Goal: Task Accomplishment & Management: Complete application form

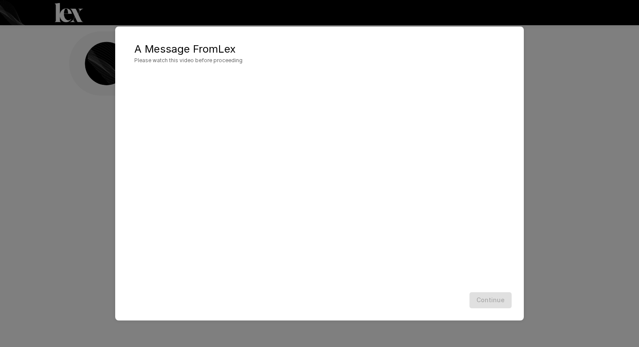
click at [492, 298] on div "Continue" at bounding box center [319, 299] width 391 height 23
click at [491, 303] on button "Continue" at bounding box center [490, 300] width 42 height 16
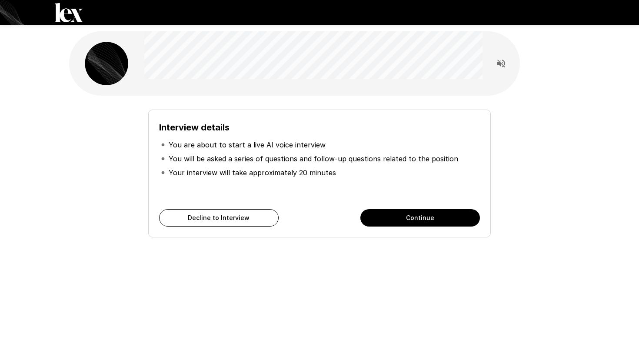
click at [413, 215] on button "Continue" at bounding box center [419, 217] width 119 height 17
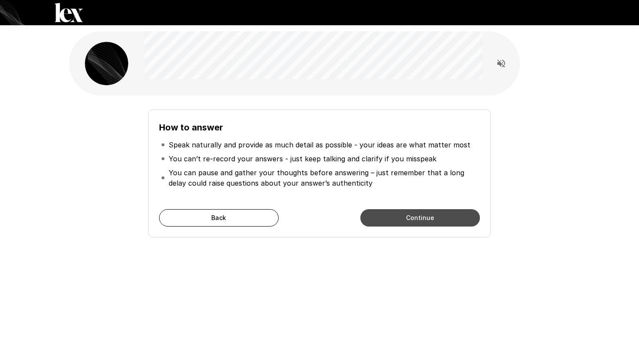
click at [409, 214] on button "Continue" at bounding box center [419, 217] width 119 height 17
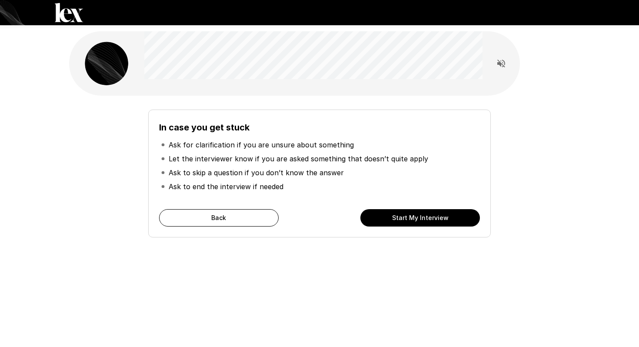
click at [407, 213] on button "Start My Interview" at bounding box center [419, 217] width 119 height 17
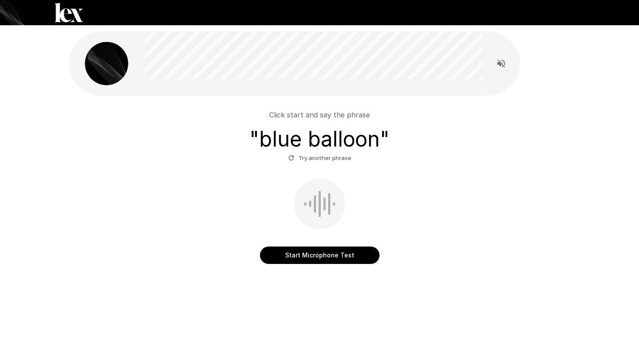
click at [301, 258] on button "Start Microphone Test" at bounding box center [319, 254] width 119 height 17
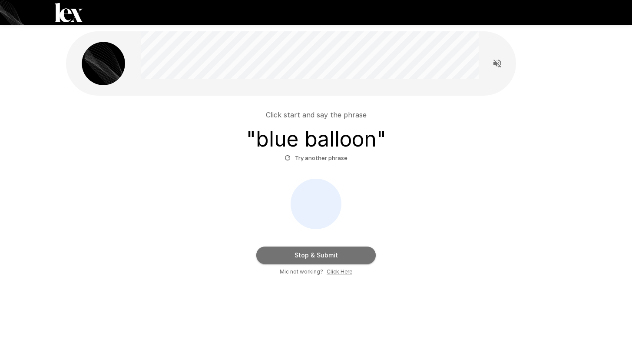
click at [297, 255] on button "Stop & Submit" at bounding box center [315, 254] width 119 height 17
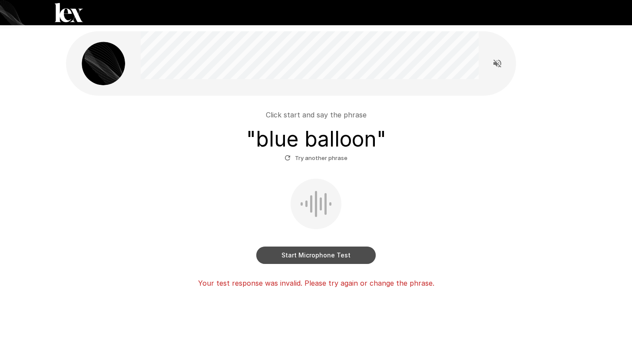
click at [295, 255] on button "Start Microphone Test" at bounding box center [315, 254] width 119 height 17
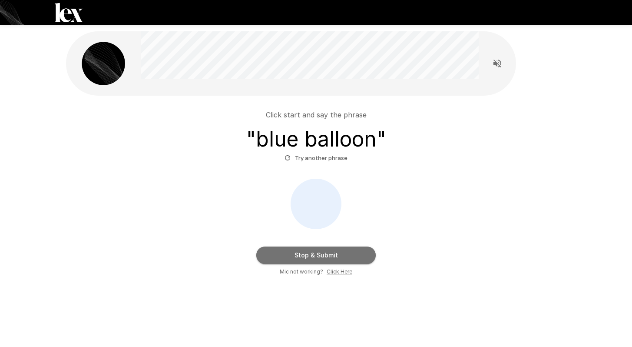
click at [294, 255] on button "Stop & Submit" at bounding box center [315, 254] width 119 height 17
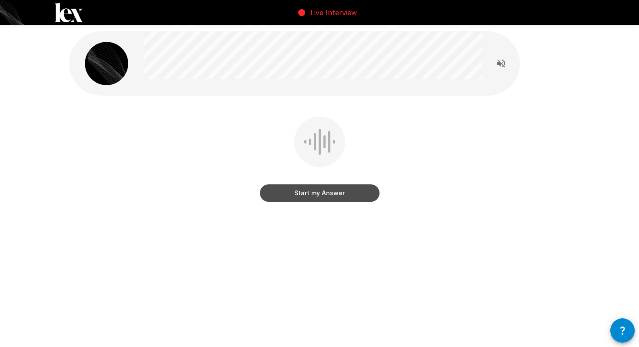
click at [309, 192] on button "Start my Answer" at bounding box center [319, 192] width 119 height 17
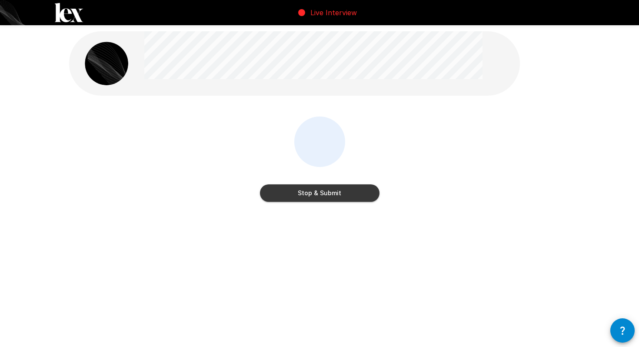
click at [307, 190] on button "Stop & Submit" at bounding box center [319, 192] width 119 height 17
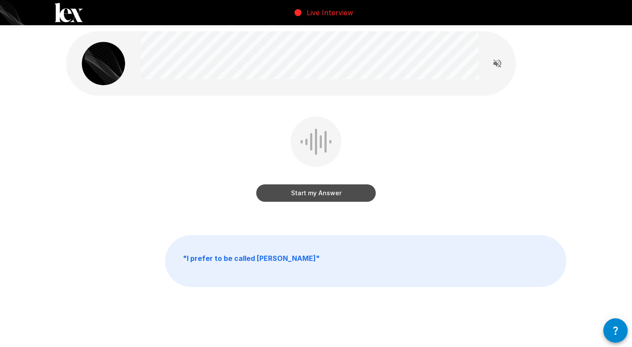
click at [314, 189] on button "Start my Answer" at bounding box center [315, 192] width 119 height 17
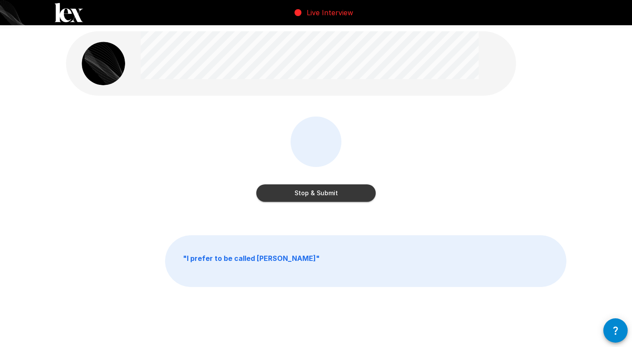
click at [308, 195] on button "Stop & Submit" at bounding box center [315, 192] width 119 height 17
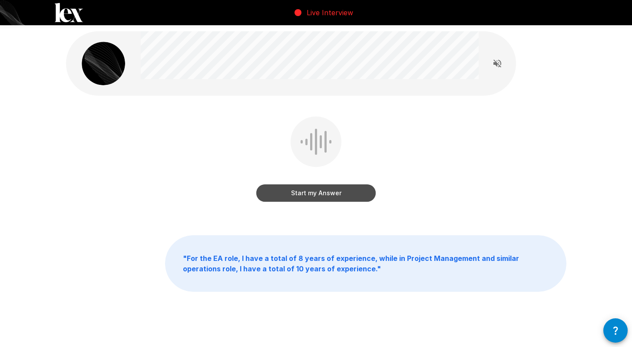
click at [315, 192] on button "Start my Answer" at bounding box center [315, 192] width 119 height 17
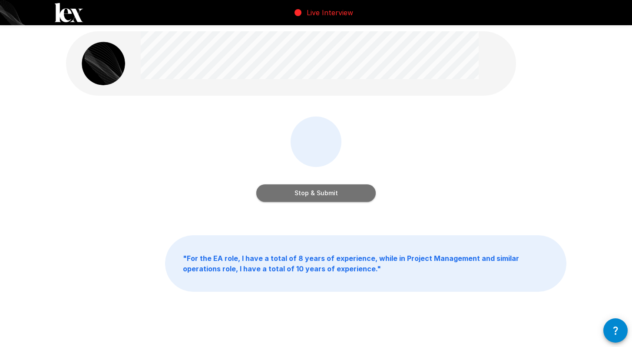
click at [314, 193] on button "Stop & Submit" at bounding box center [315, 192] width 119 height 17
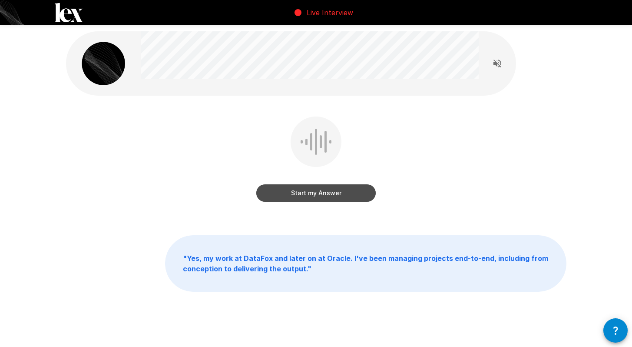
click at [293, 191] on button "Start my Answer" at bounding box center [315, 192] width 119 height 17
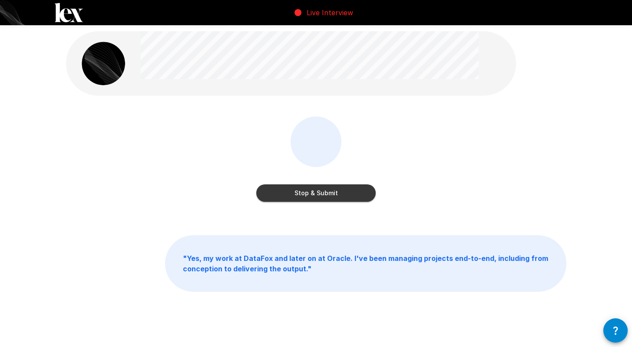
click at [293, 191] on button "Stop & Submit" at bounding box center [315, 192] width 119 height 17
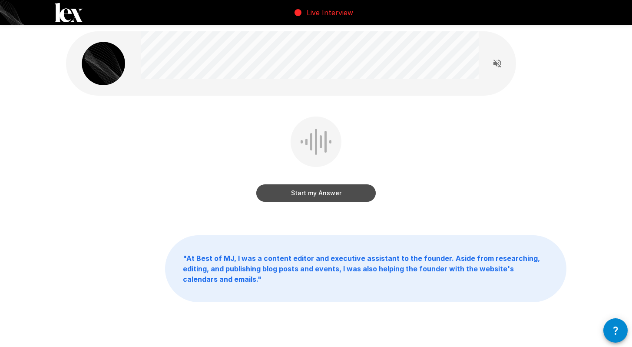
click at [314, 193] on button "Start my Answer" at bounding box center [315, 192] width 119 height 17
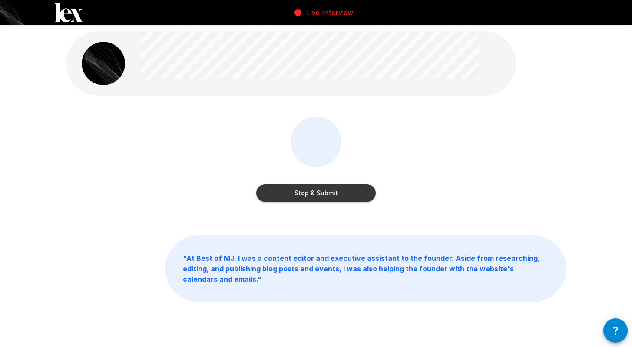
click at [306, 192] on button "Stop & Submit" at bounding box center [315, 192] width 119 height 17
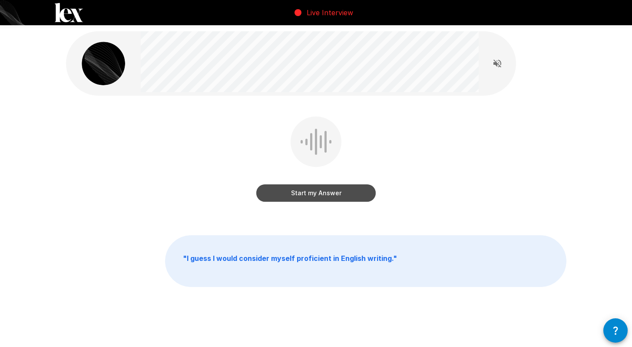
click at [288, 195] on button "Start my Answer" at bounding box center [315, 192] width 119 height 17
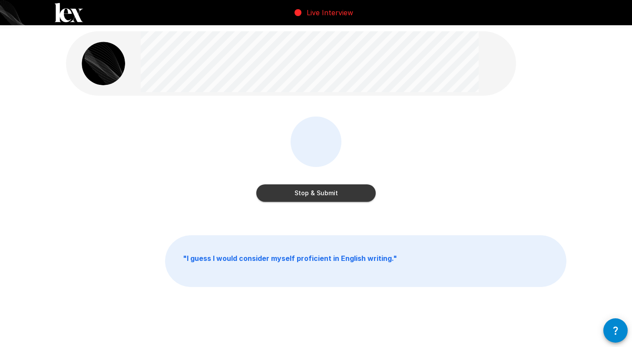
click at [288, 195] on button "Stop & Submit" at bounding box center [315, 192] width 119 height 17
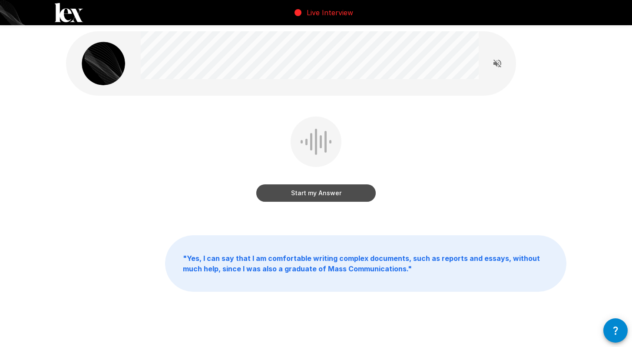
click at [288, 195] on button "Start my Answer" at bounding box center [315, 192] width 119 height 17
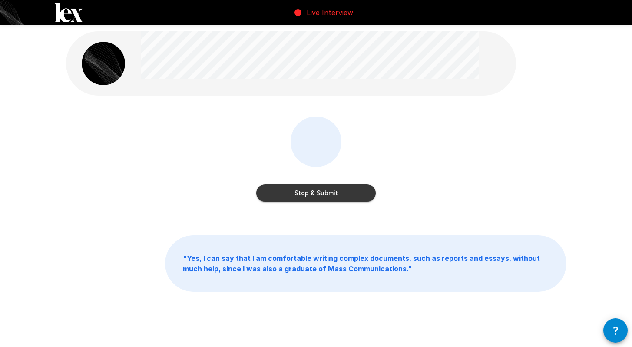
click at [288, 195] on button "Stop & Submit" at bounding box center [315, 192] width 119 height 17
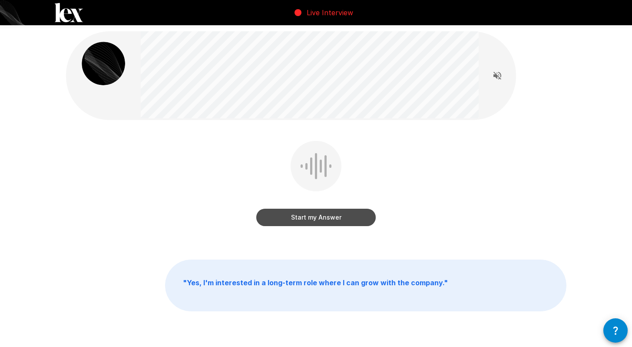
click at [312, 215] on button "Start my Answer" at bounding box center [315, 217] width 119 height 17
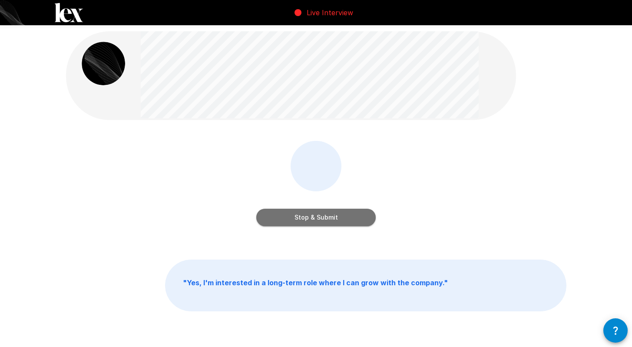
click at [291, 215] on button "Stop & Submit" at bounding box center [315, 217] width 119 height 17
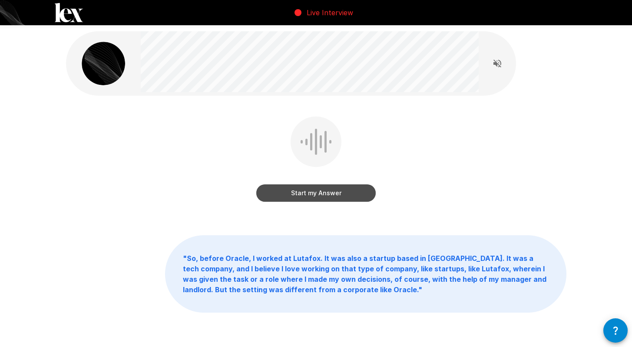
click at [300, 194] on button "Start my Answer" at bounding box center [315, 192] width 119 height 17
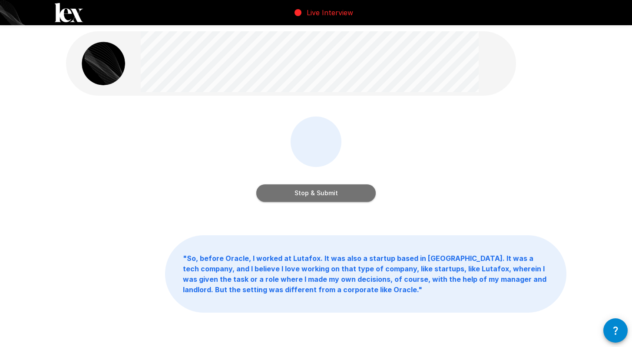
click at [300, 194] on button "Stop & Submit" at bounding box center [315, 192] width 119 height 17
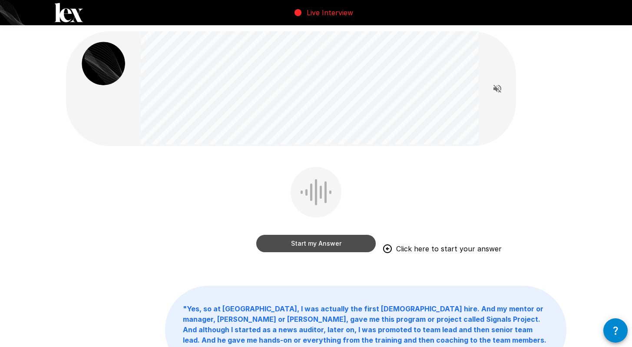
click at [312, 247] on button "Start my Answer" at bounding box center [315, 243] width 119 height 17
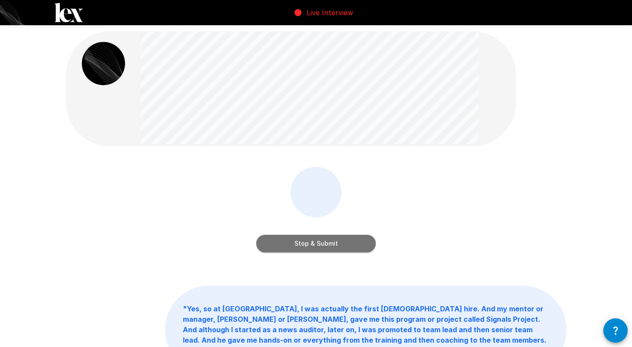
click at [298, 241] on button "Stop & Submit" at bounding box center [315, 243] width 119 height 17
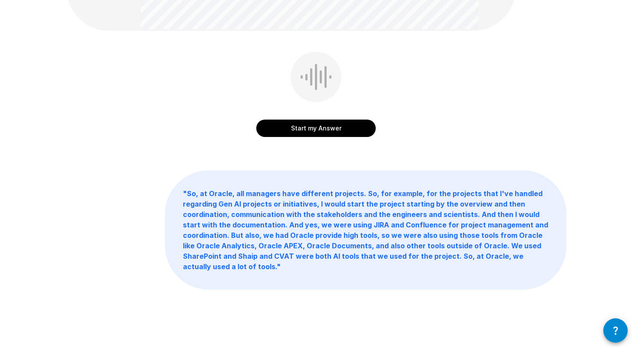
scroll to position [47, 0]
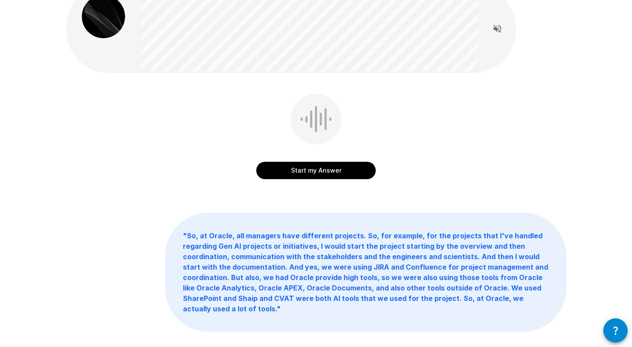
click at [291, 168] on button "Start my Answer" at bounding box center [315, 170] width 119 height 17
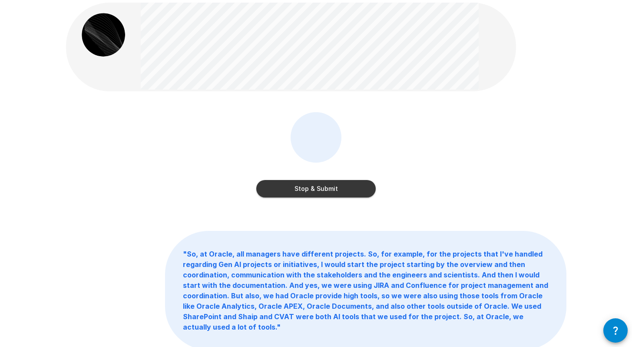
scroll to position [23, 0]
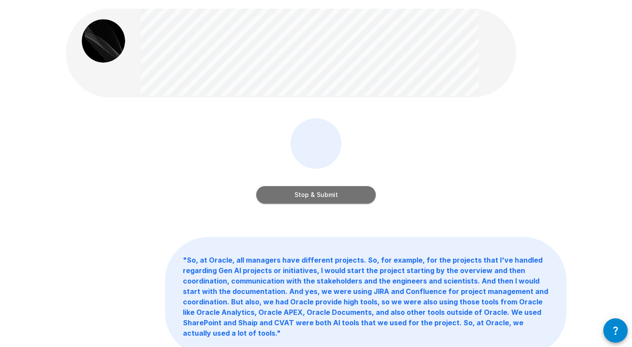
click at [295, 197] on button "Stop & Submit" at bounding box center [315, 194] width 119 height 17
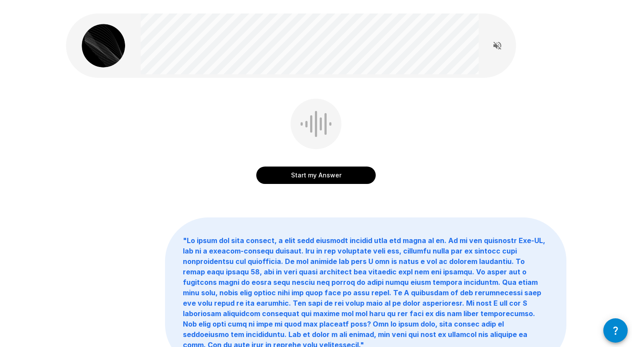
scroll to position [13, 0]
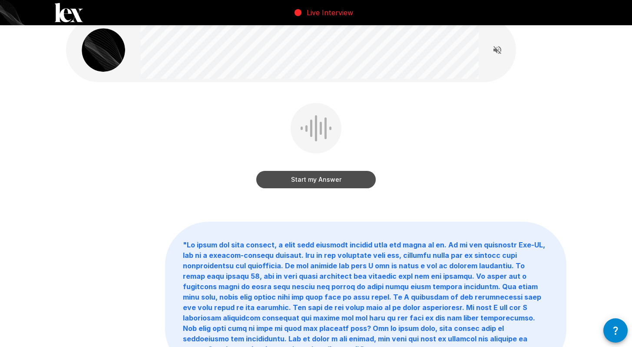
click at [311, 182] on button "Start my Answer" at bounding box center [315, 179] width 119 height 17
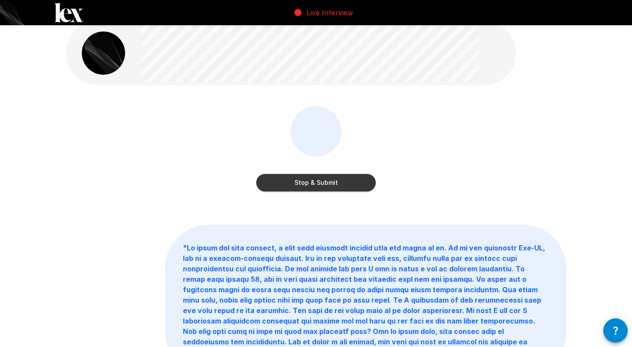
scroll to position [10, 0]
click at [312, 181] on button "Stop & Submit" at bounding box center [315, 182] width 119 height 17
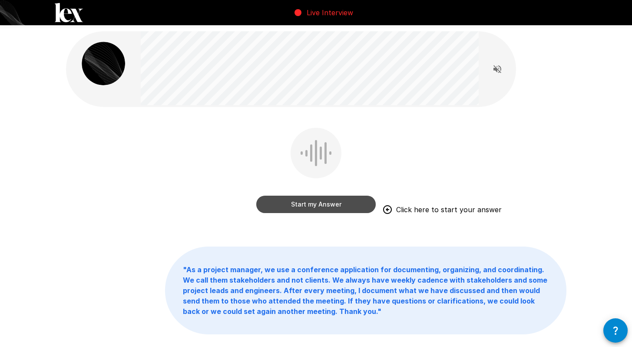
click at [303, 206] on button "Start my Answer" at bounding box center [315, 203] width 119 height 17
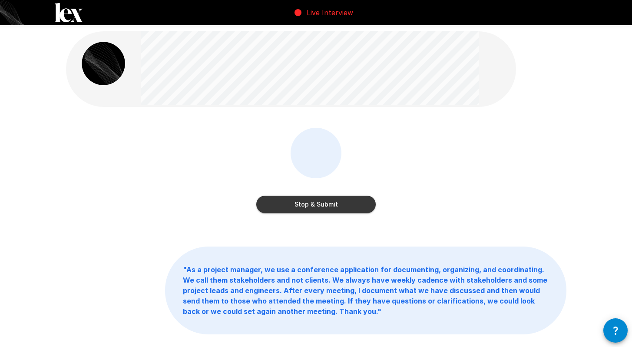
click at [303, 206] on button "Stop & Submit" at bounding box center [315, 203] width 119 height 17
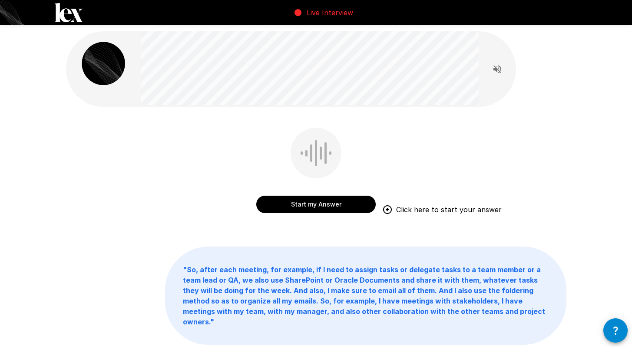
click at [321, 206] on button "Start my Answer" at bounding box center [315, 203] width 119 height 17
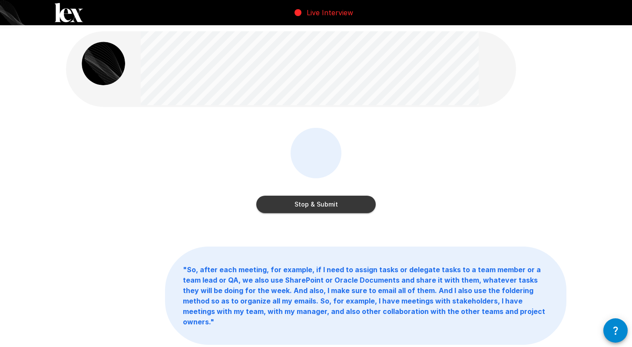
click at [319, 201] on button "Stop & Submit" at bounding box center [315, 203] width 119 height 17
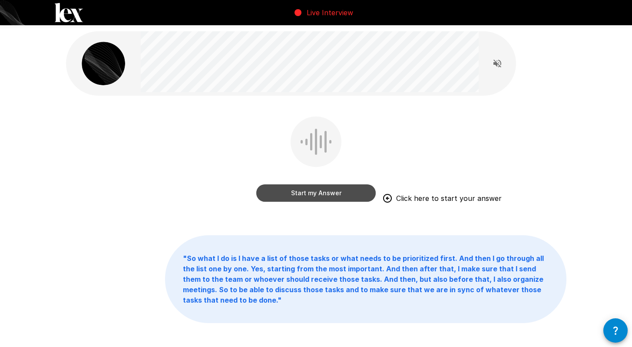
click at [324, 195] on button "Start my Answer" at bounding box center [315, 192] width 119 height 17
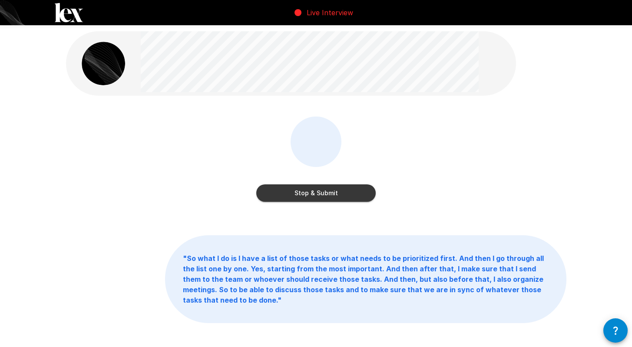
click at [318, 190] on button "Stop & Submit" at bounding box center [315, 192] width 119 height 17
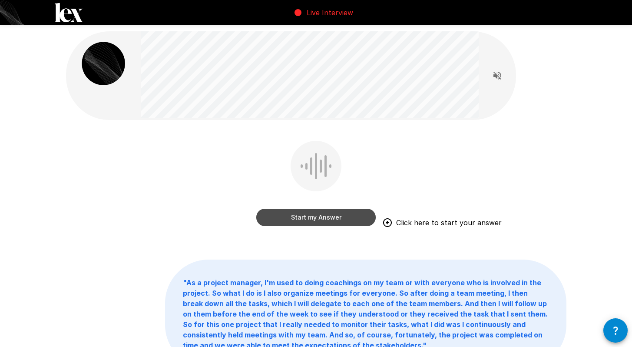
click at [318, 218] on button "Start my Answer" at bounding box center [315, 217] width 119 height 17
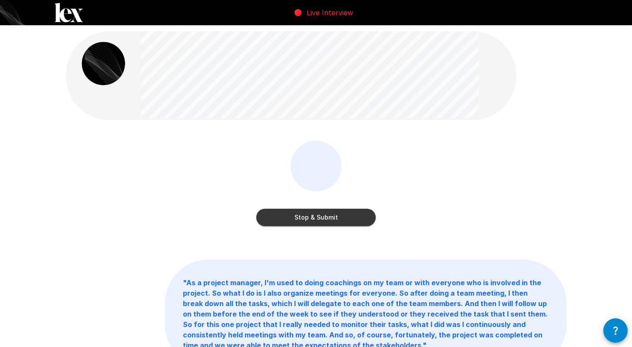
click at [318, 218] on button "Stop & Submit" at bounding box center [315, 217] width 119 height 17
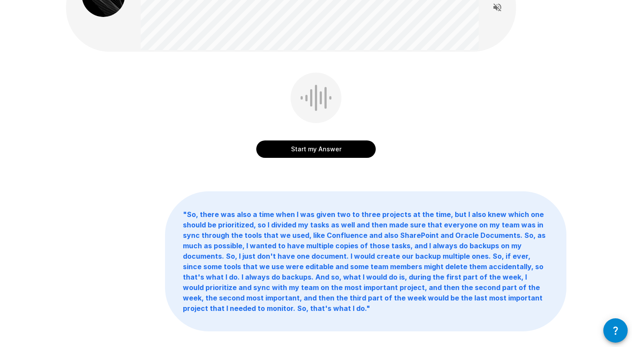
scroll to position [52, 0]
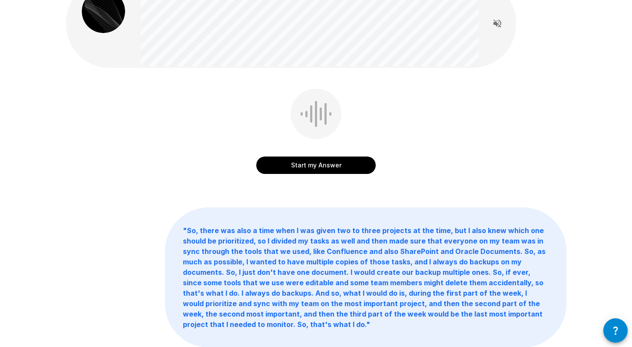
click at [280, 161] on button "Start my Answer" at bounding box center [315, 164] width 119 height 17
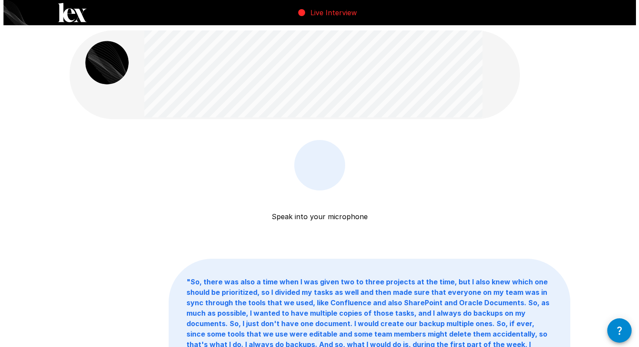
scroll to position [0, 0]
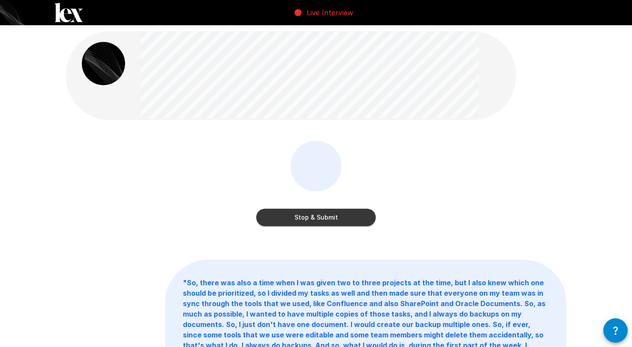
click at [315, 211] on button "Stop & Submit" at bounding box center [315, 217] width 119 height 17
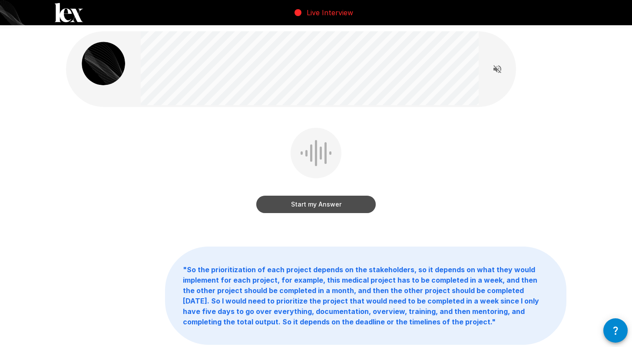
click at [313, 205] on button "Start my Answer" at bounding box center [315, 203] width 119 height 17
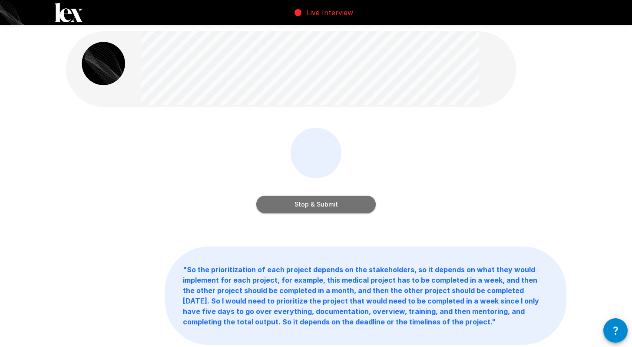
click at [313, 205] on button "Stop & Submit" at bounding box center [315, 203] width 119 height 17
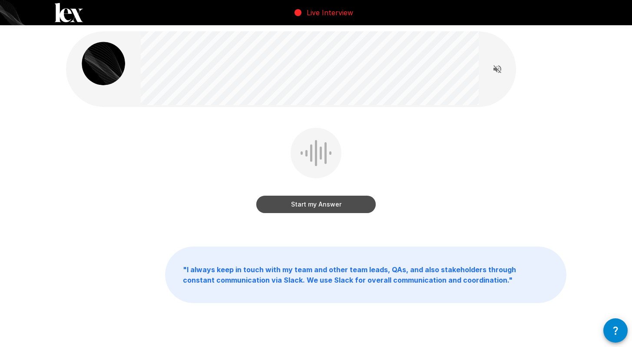
click at [316, 203] on button "Start my Answer" at bounding box center [315, 203] width 119 height 17
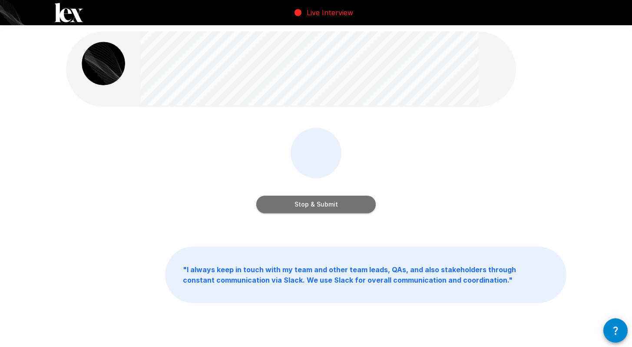
click at [302, 207] on button "Stop & Submit" at bounding box center [315, 203] width 119 height 17
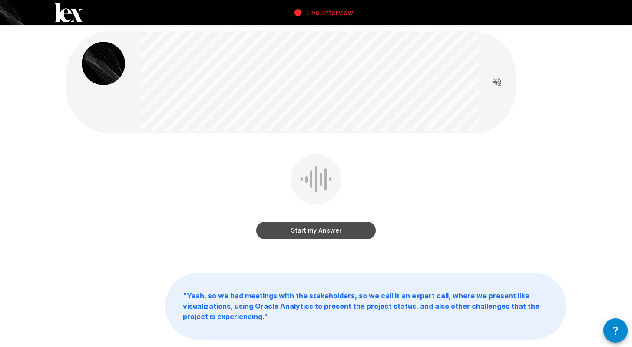
click at [313, 230] on button "Start my Answer" at bounding box center [315, 230] width 119 height 17
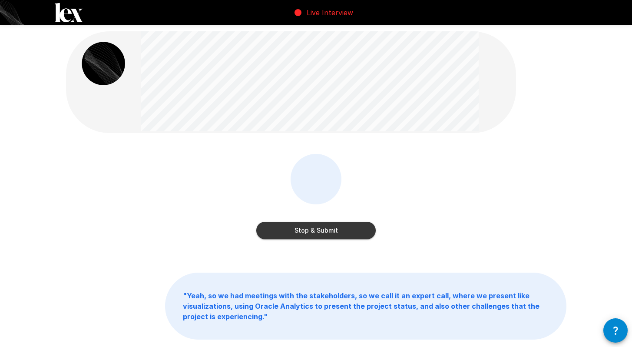
click at [298, 231] on button "Stop & Submit" at bounding box center [315, 230] width 119 height 17
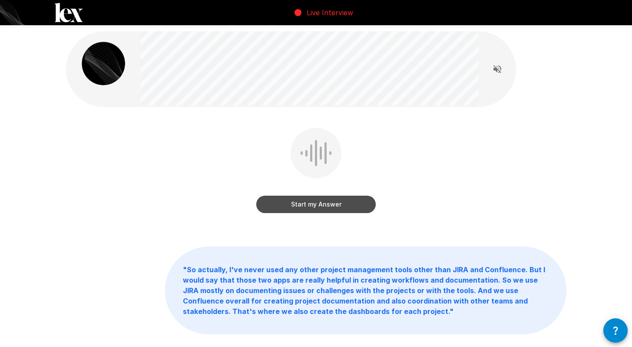
click at [315, 204] on button "Start my Answer" at bounding box center [315, 203] width 119 height 17
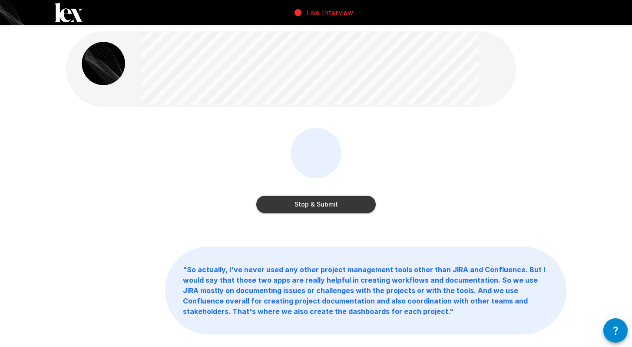
click at [314, 204] on button "Stop & Submit" at bounding box center [315, 203] width 119 height 17
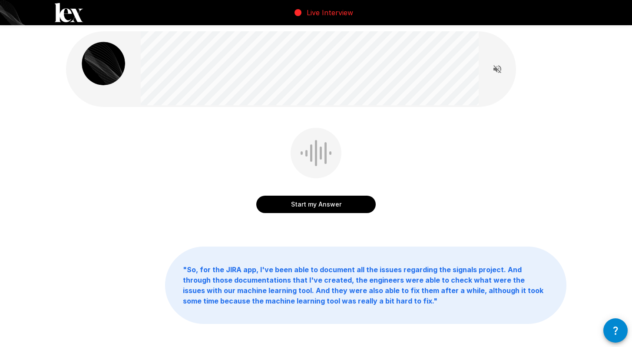
click at [311, 205] on button "Start my Answer" at bounding box center [315, 203] width 119 height 17
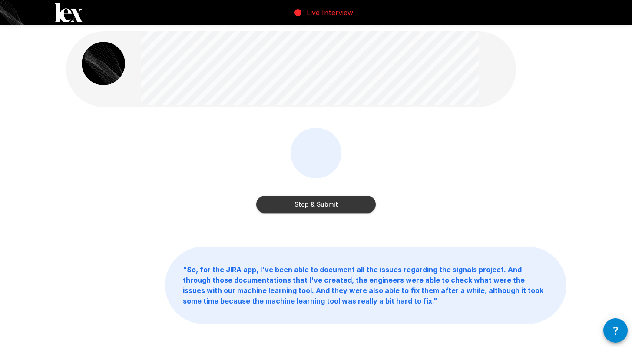
click at [341, 196] on button "Stop & Submit" at bounding box center [315, 203] width 119 height 17
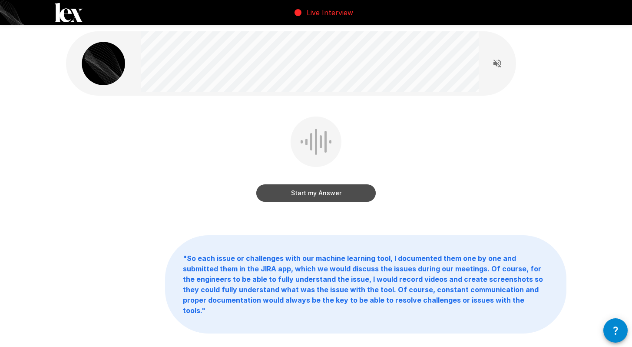
click at [310, 193] on button "Start my Answer" at bounding box center [315, 192] width 119 height 17
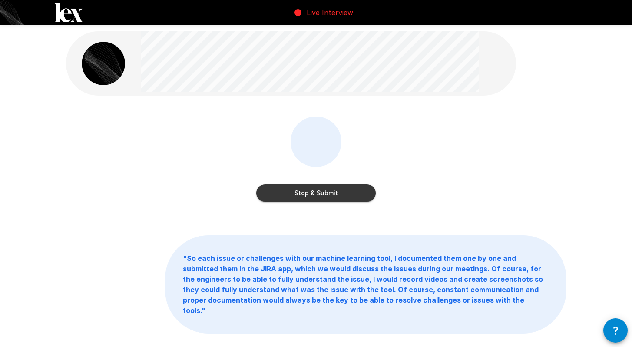
click at [323, 189] on button "Stop & Submit" at bounding box center [315, 192] width 119 height 17
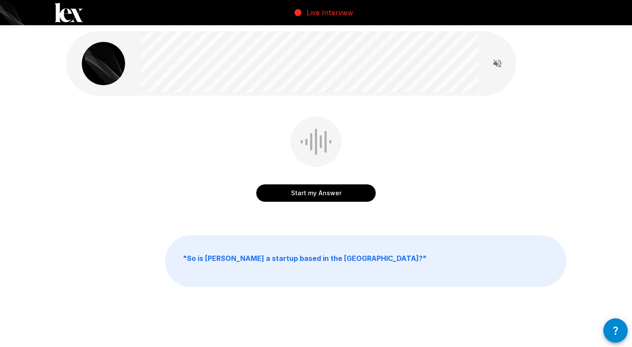
click at [323, 189] on button "Start my Answer" at bounding box center [315, 192] width 119 height 17
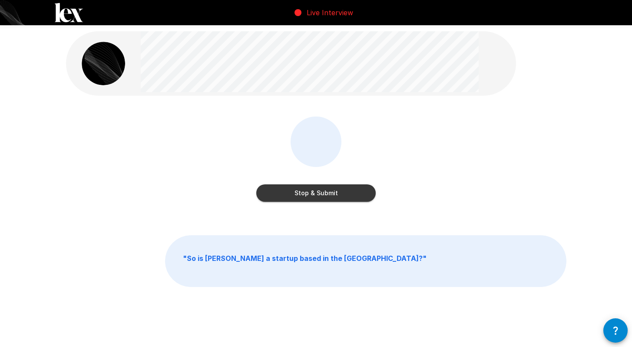
click at [319, 195] on button "Stop & Submit" at bounding box center [315, 192] width 119 height 17
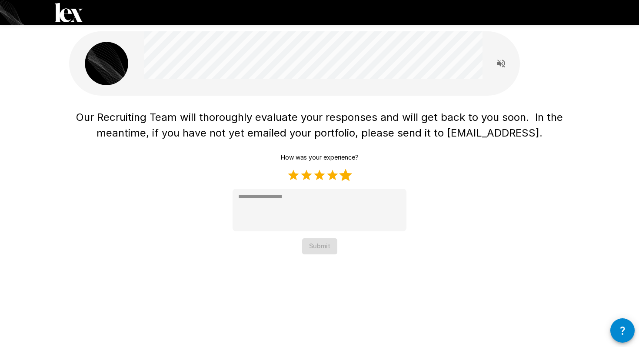
click at [349, 176] on label "5 Stars" at bounding box center [345, 175] width 13 height 13
type textarea "*"
click at [327, 248] on button "Submit" at bounding box center [319, 246] width 35 height 16
